Goal: Register for event/course

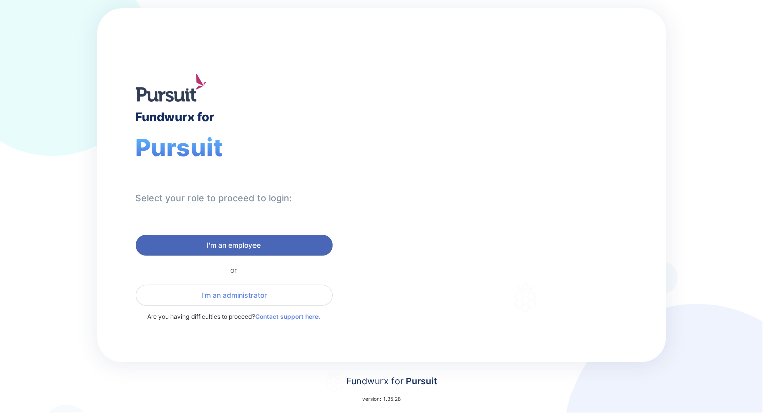
click at [281, 243] on span "I'm an employee" at bounding box center [234, 245] width 184 height 10
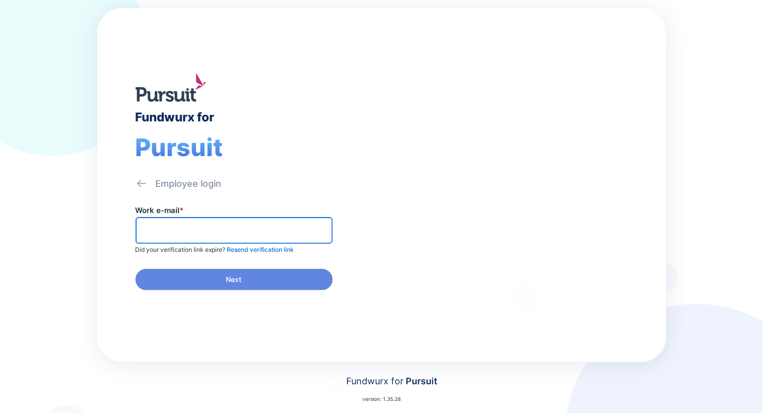
click at [262, 232] on input "text" at bounding box center [234, 231] width 188 height 16
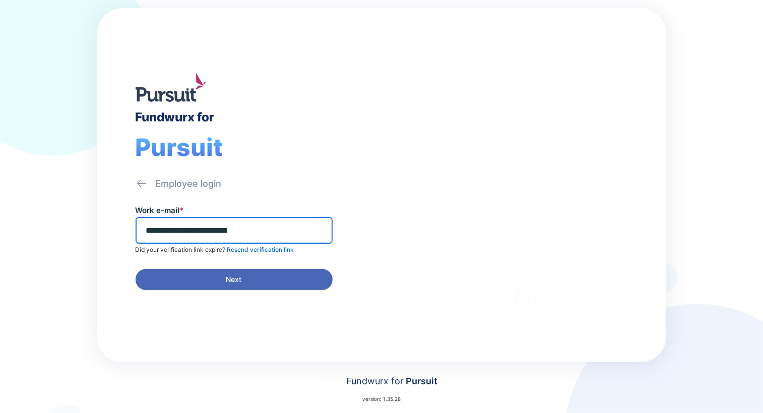
type input "**********"
click at [263, 272] on button "Next" at bounding box center [234, 279] width 197 height 21
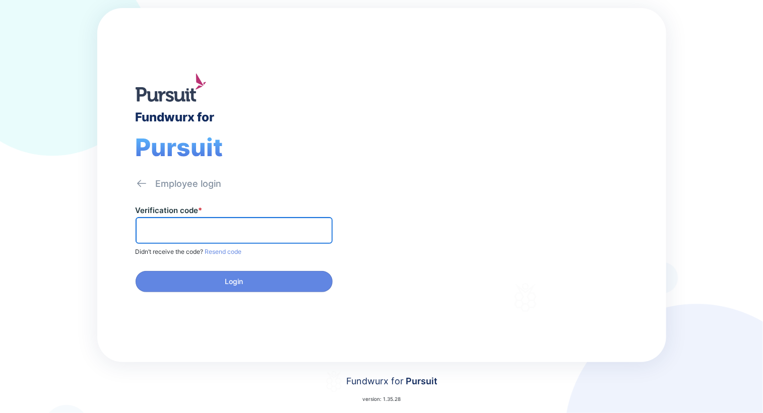
click at [213, 229] on input "text" at bounding box center [234, 231] width 188 height 16
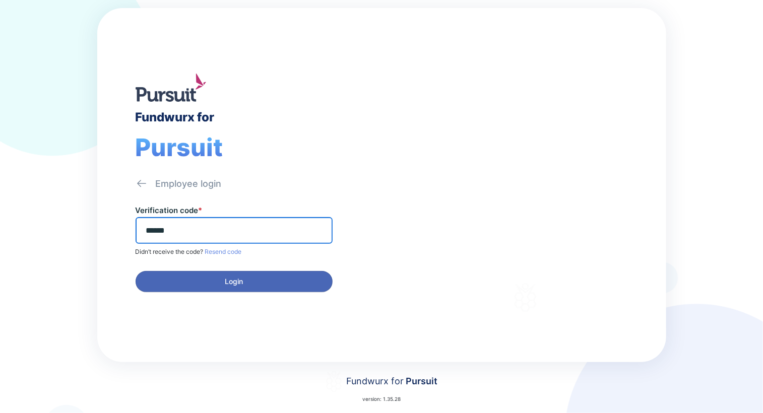
type input "******"
click at [247, 280] on span "Login" at bounding box center [234, 282] width 184 height 10
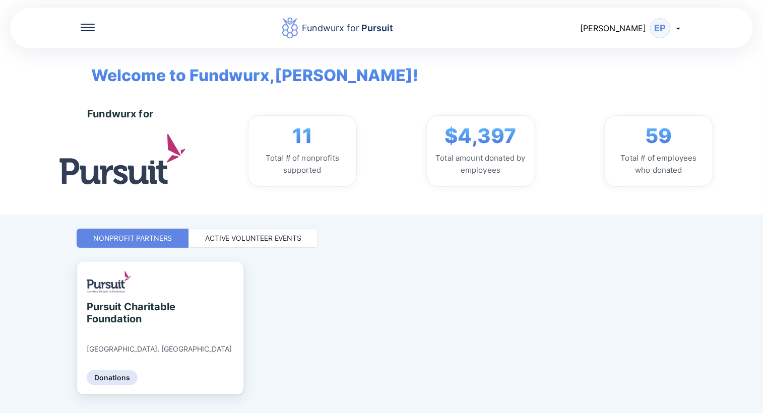
scroll to position [24, 0]
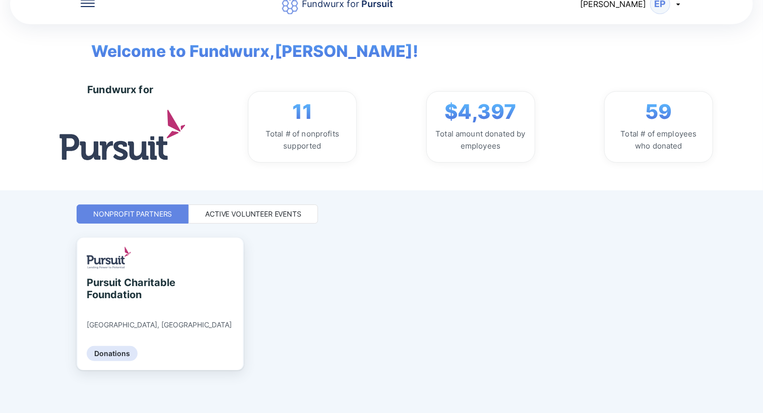
click at [271, 215] on div "Active Volunteer Events" at bounding box center [253, 214] width 96 height 10
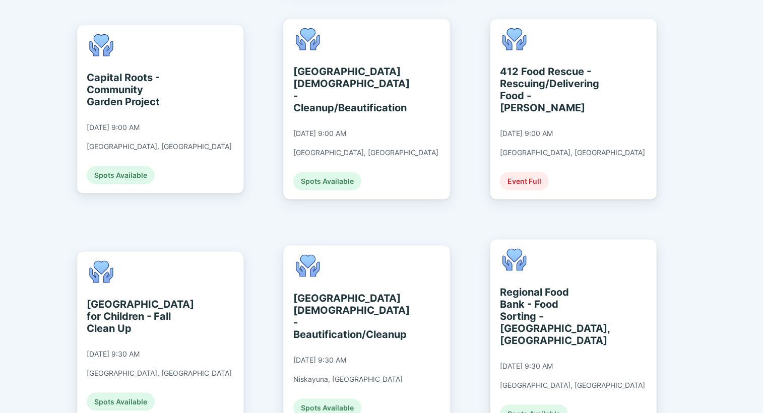
scroll to position [463, 0]
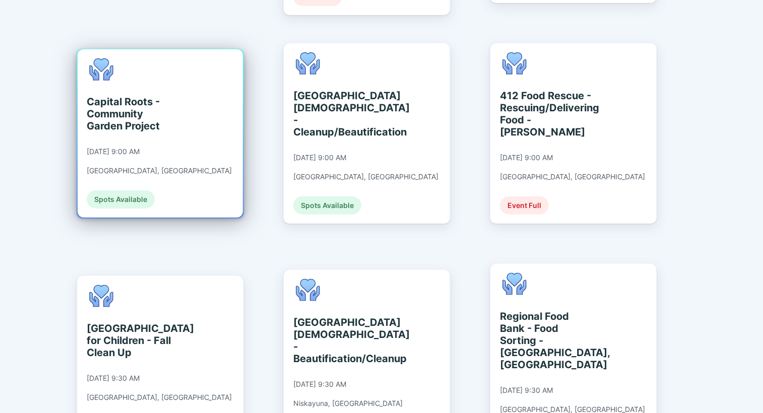
click at [143, 102] on div "Capital Roots - Community Garden Project" at bounding box center [133, 114] width 92 height 36
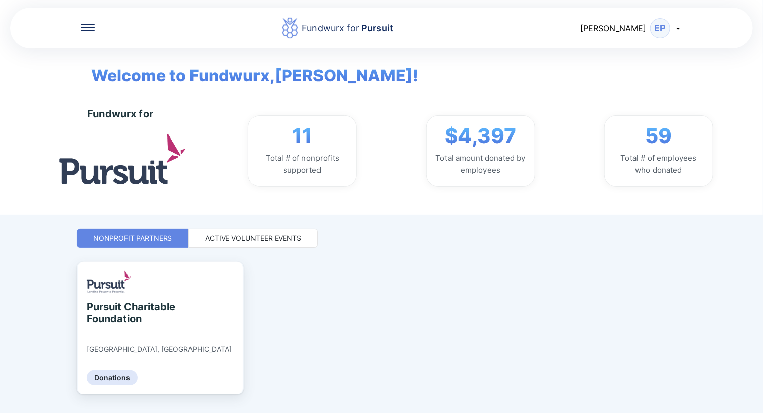
click at [256, 238] on div "Active Volunteer Events" at bounding box center [253, 238] width 96 height 10
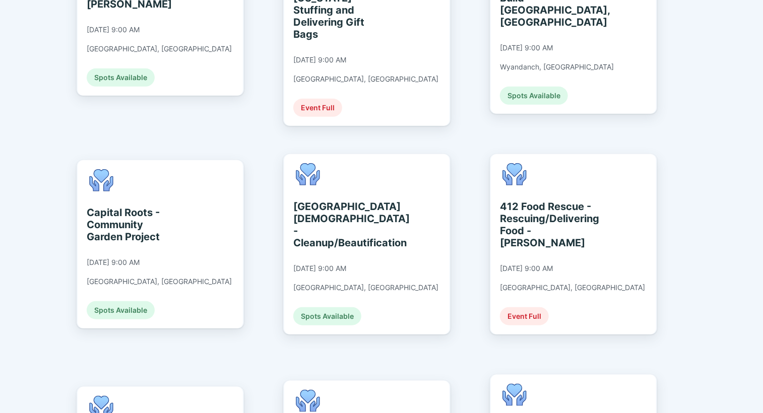
scroll to position [403, 0]
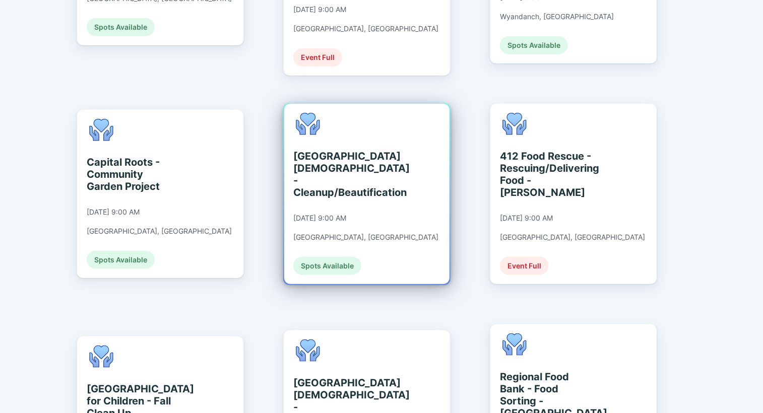
click at [339, 163] on div "[GEOGRAPHIC_DATA][DEMOGRAPHIC_DATA] - Cleanup/Beautification" at bounding box center [339, 174] width 92 height 48
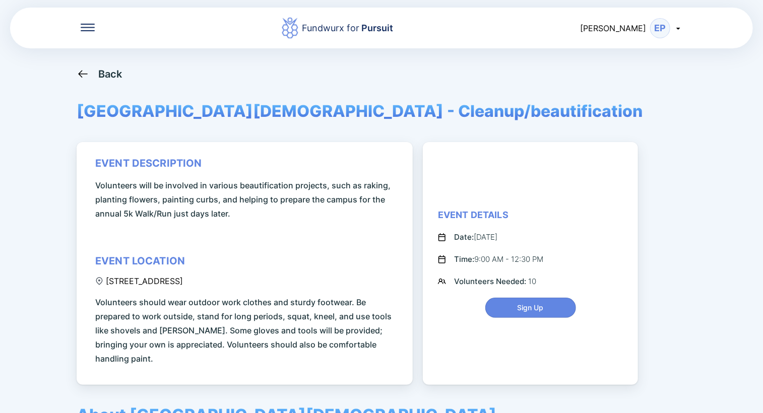
click at [89, 74] on icon at bounding box center [83, 74] width 13 height 13
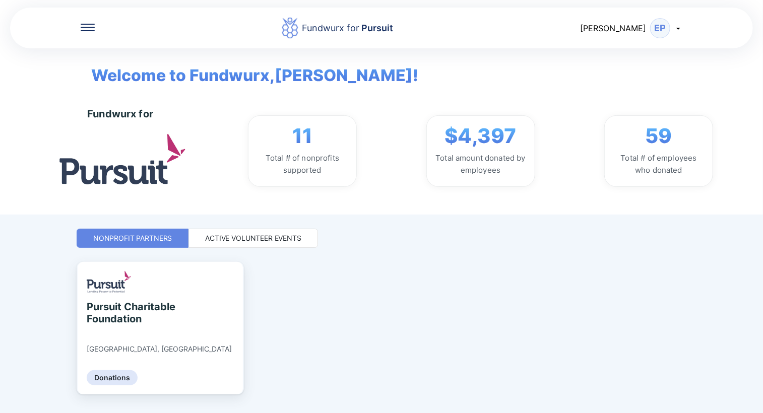
click at [242, 238] on div "Active Volunteer Events" at bounding box center [253, 238] width 96 height 10
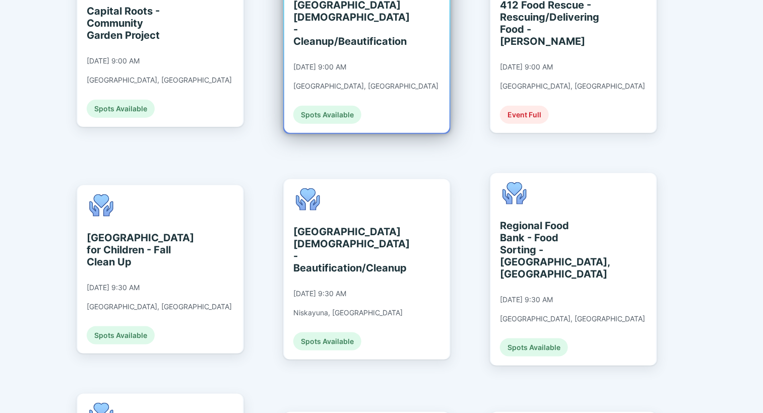
scroll to position [605, 0]
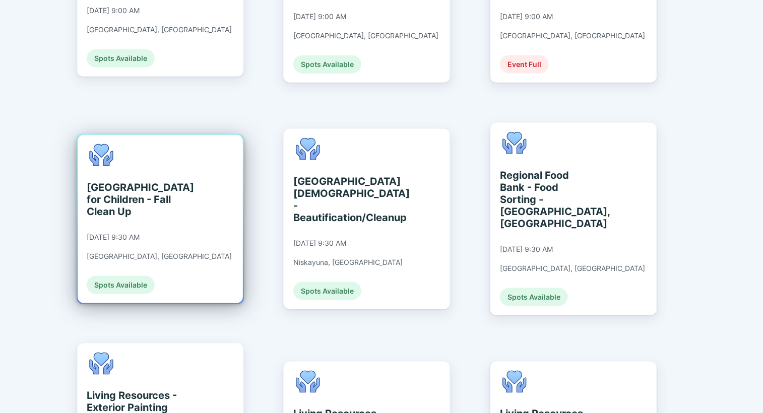
click at [125, 181] on div "[GEOGRAPHIC_DATA] for Children - Fall Clean Up" at bounding box center [133, 199] width 92 height 36
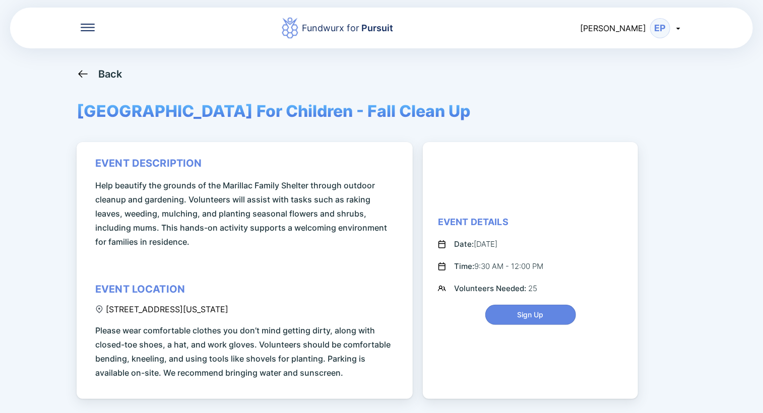
click at [88, 72] on icon at bounding box center [83, 74] width 13 height 13
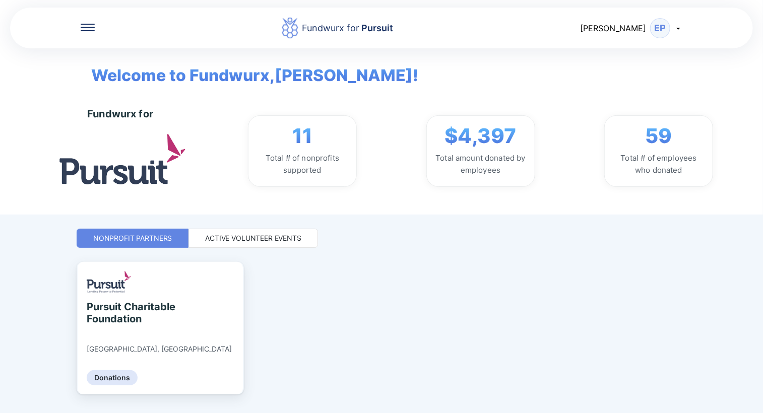
click at [276, 238] on div "Active Volunteer Events" at bounding box center [253, 238] width 96 height 10
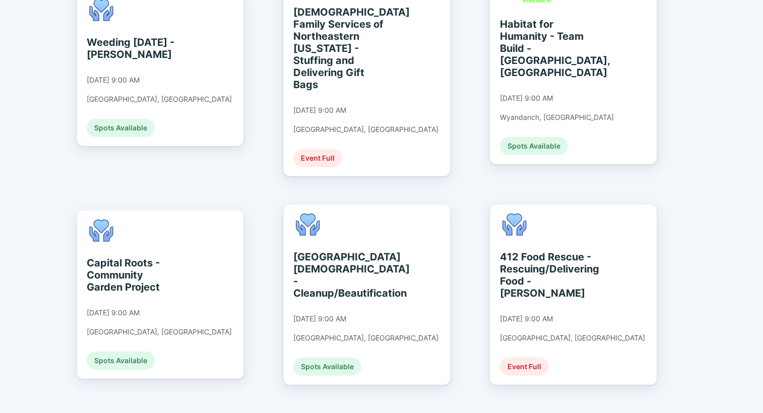
scroll to position [252, 0]
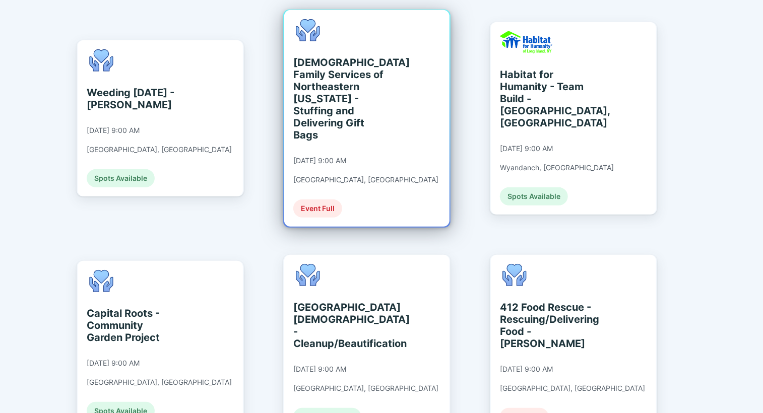
click at [347, 99] on div "[DEMOGRAPHIC_DATA] Family Services of Northeastern [US_STATE] - Stuffing and De…" at bounding box center [339, 98] width 92 height 85
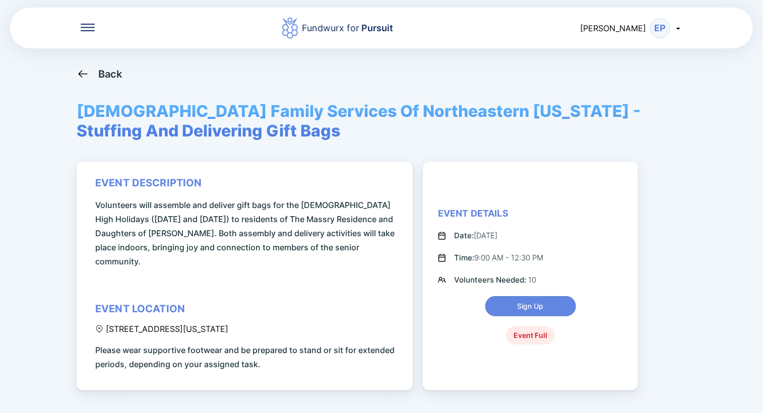
click at [109, 74] on div "Back" at bounding box center [110, 74] width 24 height 12
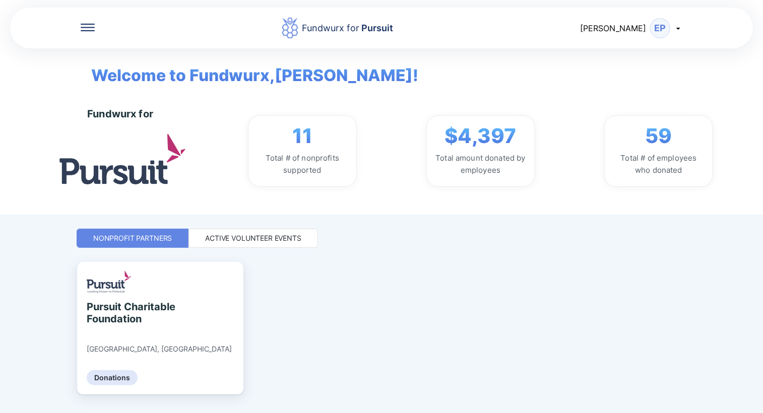
click at [252, 239] on div "Active Volunteer Events" at bounding box center [253, 238] width 96 height 10
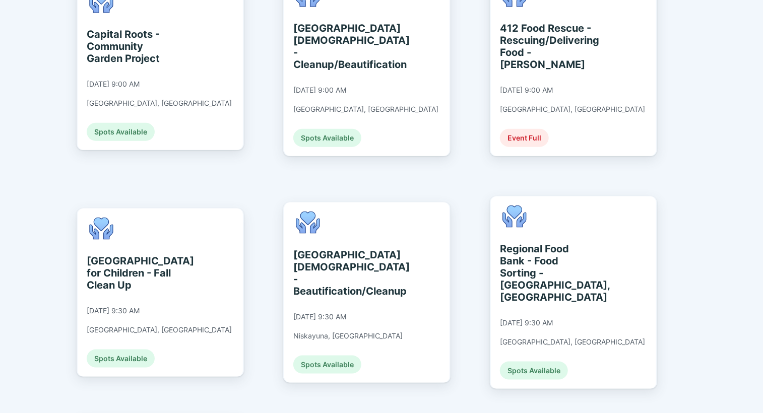
scroll to position [554, 0]
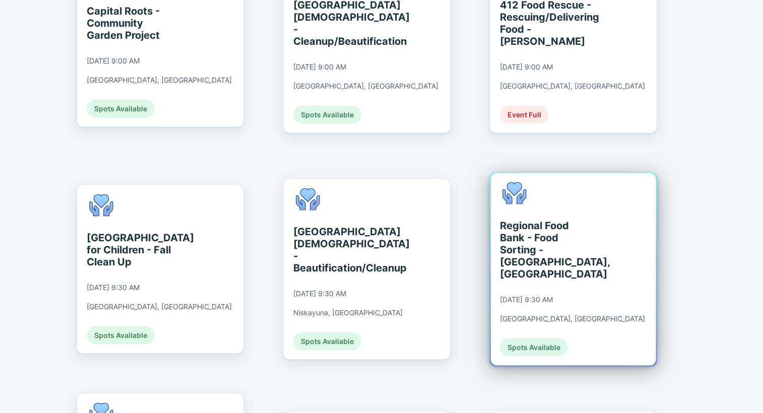
click at [540, 220] on div "Regional Food Bank - Food Sorting - [GEOGRAPHIC_DATA], [GEOGRAPHIC_DATA]" at bounding box center [546, 250] width 92 height 60
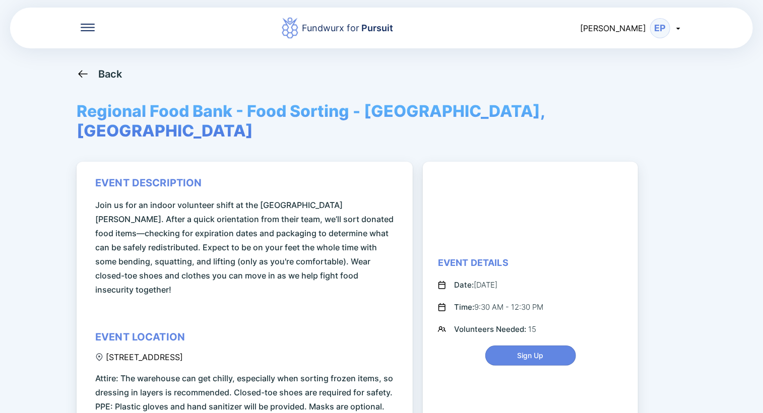
click at [111, 77] on div "Back" at bounding box center [110, 74] width 24 height 12
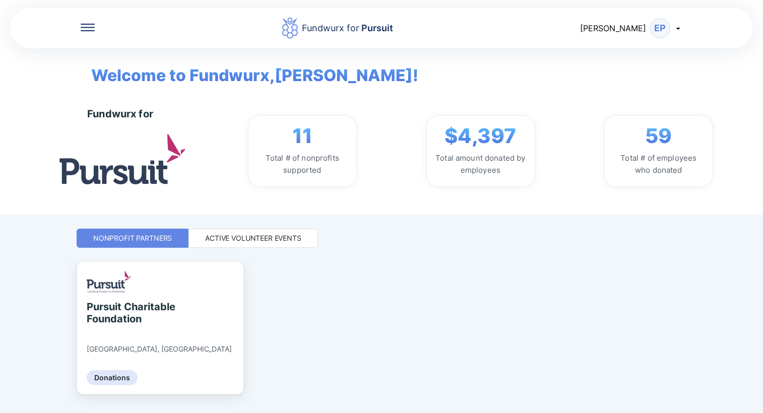
click at [261, 239] on div "Active Volunteer Events" at bounding box center [253, 238] width 96 height 10
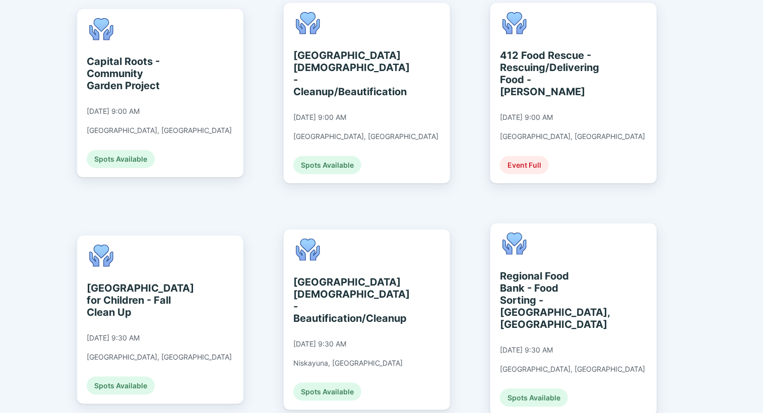
scroll to position [554, 0]
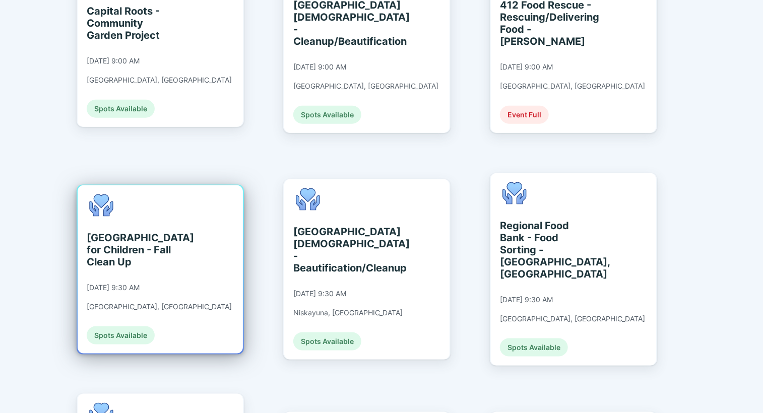
click at [122, 232] on div "[GEOGRAPHIC_DATA] for Children - Fall Clean Up" at bounding box center [133, 250] width 92 height 36
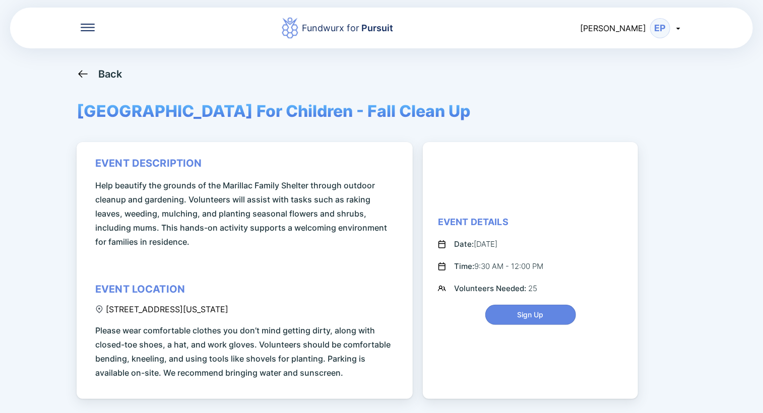
click at [84, 72] on icon at bounding box center [83, 74] width 13 height 13
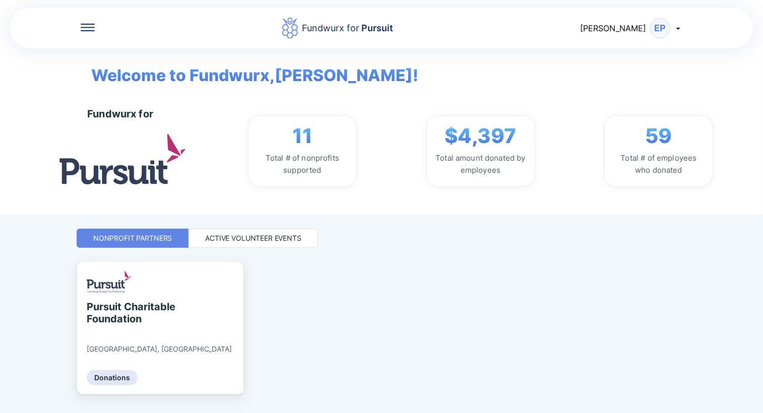
click at [233, 235] on div "Active Volunteer Events" at bounding box center [253, 238] width 96 height 10
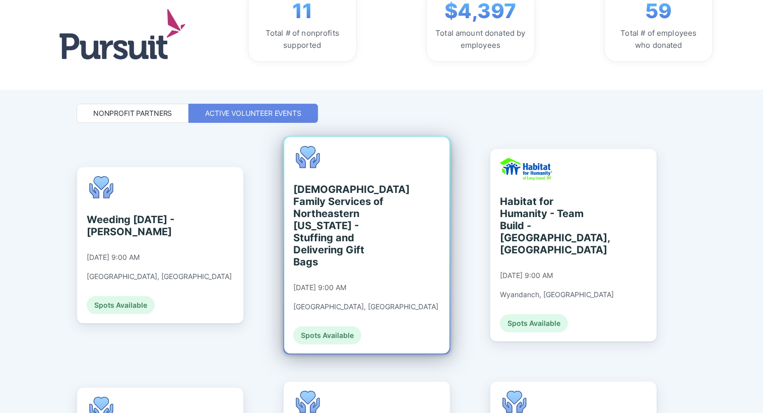
scroll to position [151, 0]
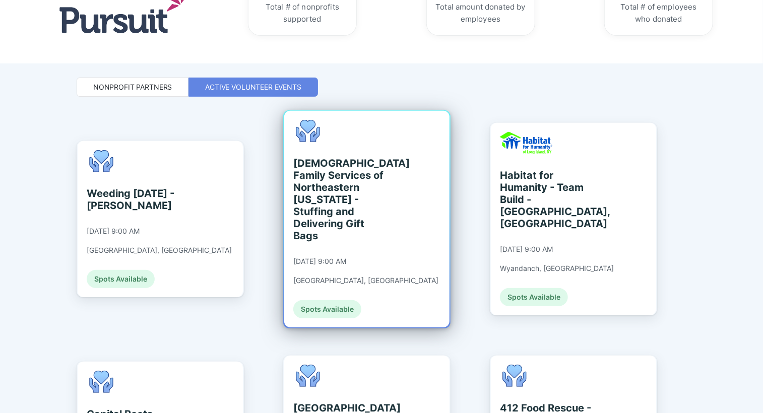
click at [352, 190] on div "[DEMOGRAPHIC_DATA] Family Services of Northeastern [US_STATE] - Stuffing and De…" at bounding box center [339, 199] width 92 height 85
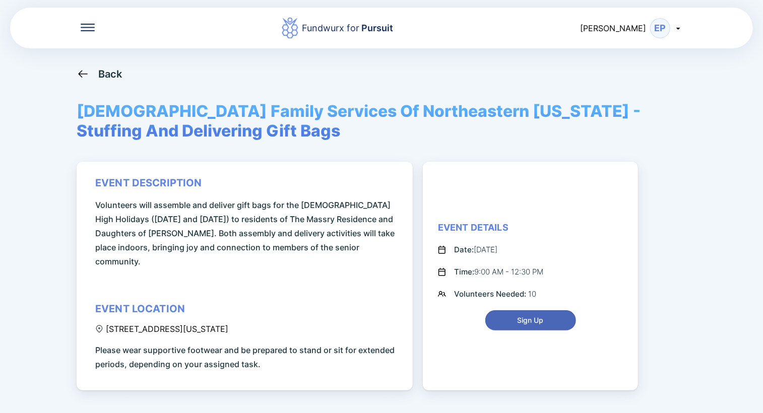
click at [554, 315] on span "Sign Up" at bounding box center [531, 320] width 78 height 10
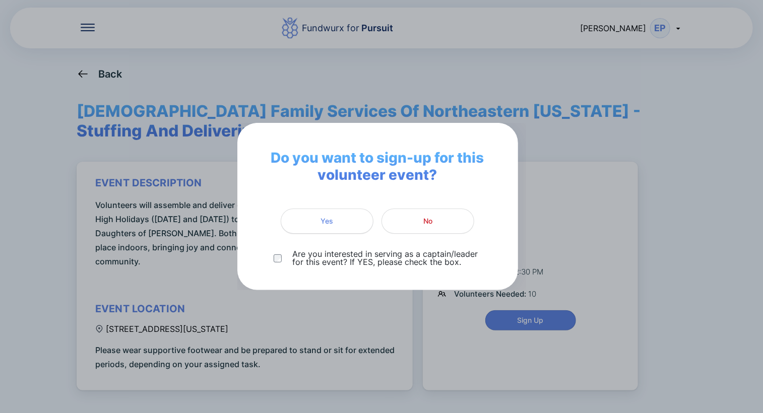
click at [315, 218] on span "Yes" at bounding box center [327, 221] width 80 height 10
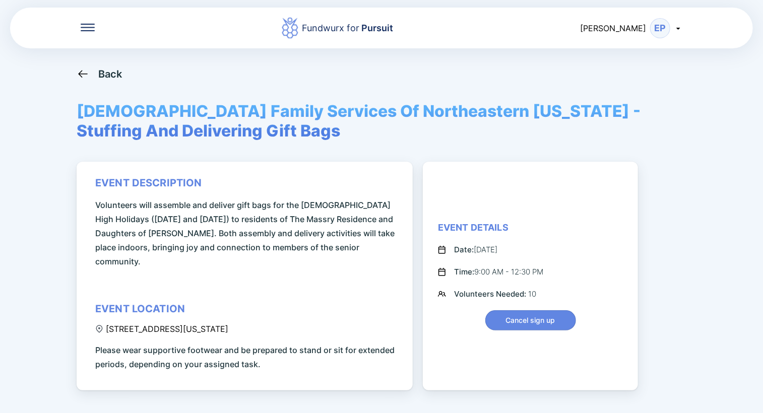
click at [79, 74] on icon at bounding box center [82, 74] width 9 height 8
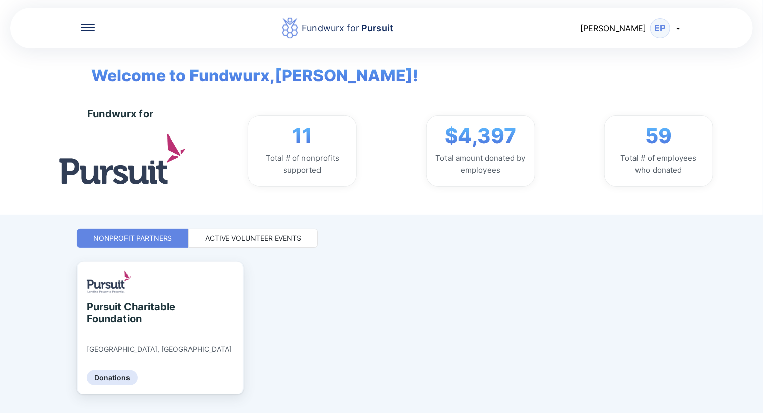
click at [253, 238] on div "Active Volunteer Events" at bounding box center [253, 238] width 96 height 10
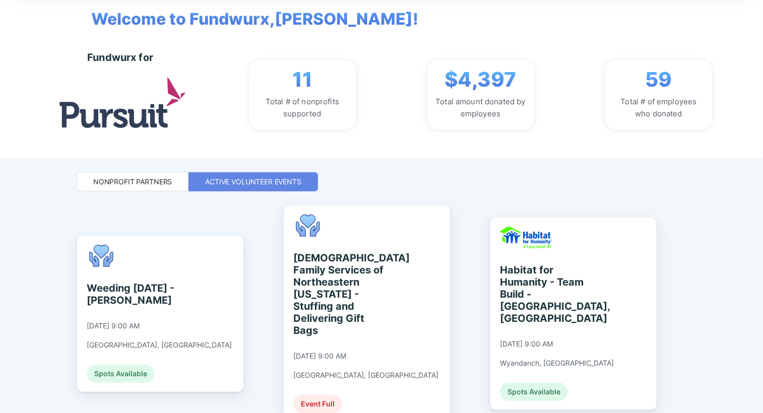
scroll to position [50, 0]
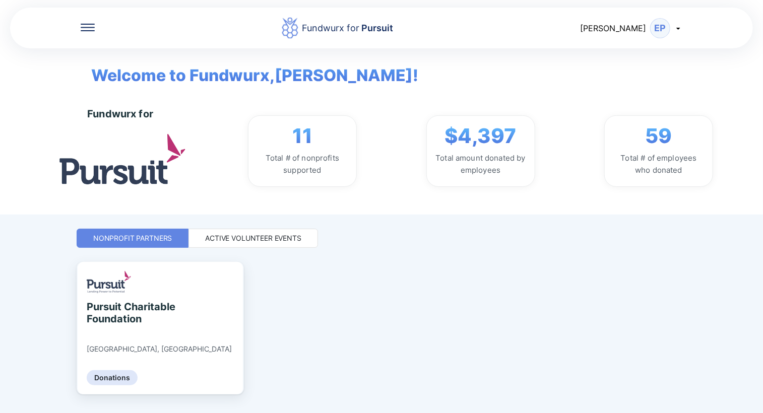
click at [285, 233] on div "Active Volunteer Events" at bounding box center [253, 238] width 96 height 10
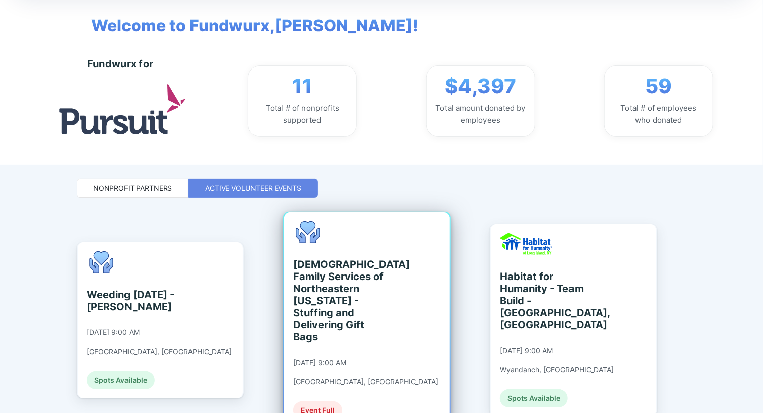
scroll to position [50, 0]
click at [358, 290] on div "[DEMOGRAPHIC_DATA] Family Services of Northeastern [US_STATE] - Stuffing and De…" at bounding box center [339, 300] width 92 height 85
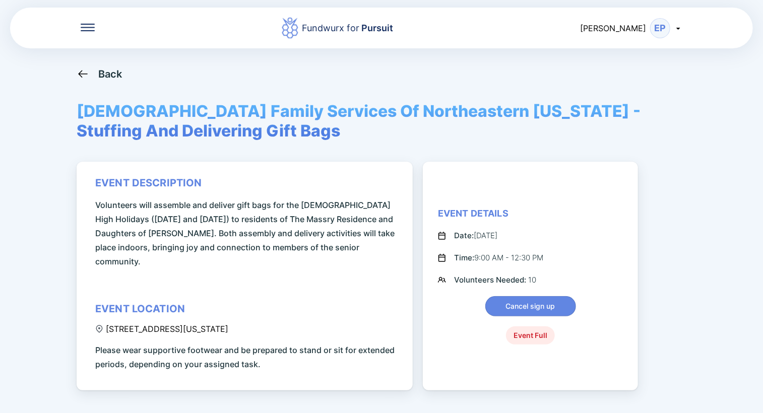
drag, startPoint x: 363, startPoint y: 278, endPoint x: 674, endPoint y: 215, distance: 317.7
click at [674, 215] on div "Back Jewish Family Services Of Northeastern New York - Stuffing And Delivering …" at bounding box center [382, 274] width 610 height 413
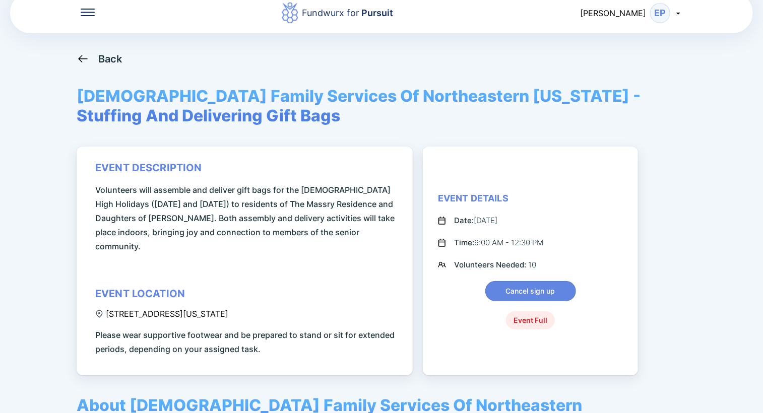
scroll to position [15, 0]
click at [680, 13] on icon at bounding box center [678, 14] width 4 height 2
click at [635, 60] on div "Log out" at bounding box center [635, 65] width 94 height 26
